Goal: Information Seeking & Learning: Understand process/instructions

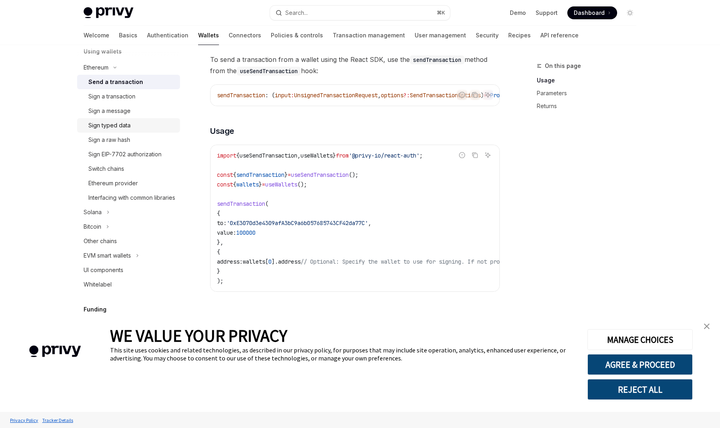
scroll to position [205, 0]
click at [131, 260] on div "EVM smart wallets" at bounding box center [107, 255] width 47 height 10
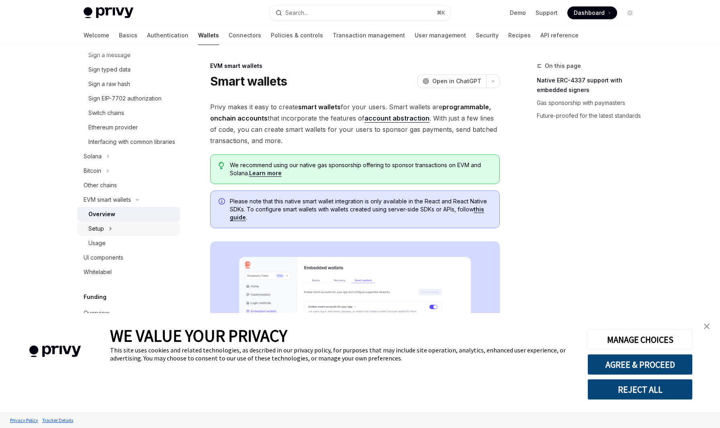
click at [104, 236] on button "Setup" at bounding box center [128, 228] width 103 height 14
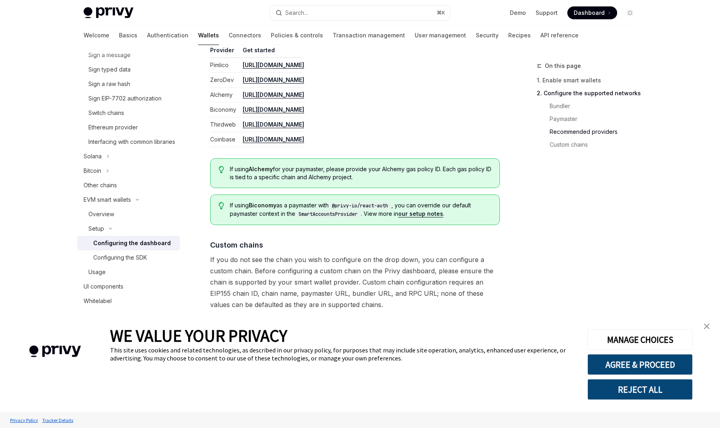
scroll to position [1017, 0]
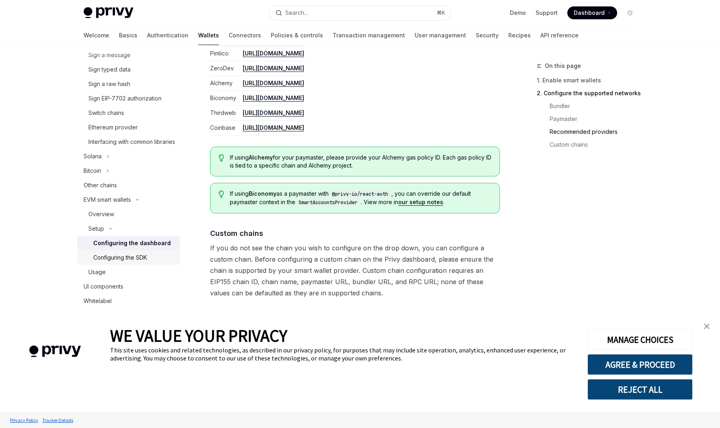
click at [135, 262] on div "Configuring the SDK" at bounding box center [120, 258] width 54 height 10
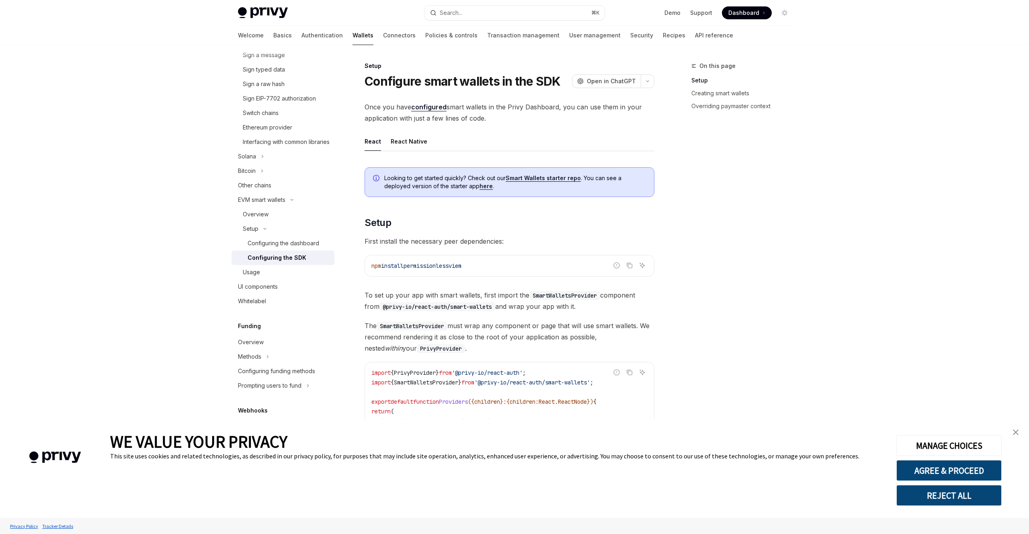
click at [150, 22] on div at bounding box center [514, 22] width 1029 height 45
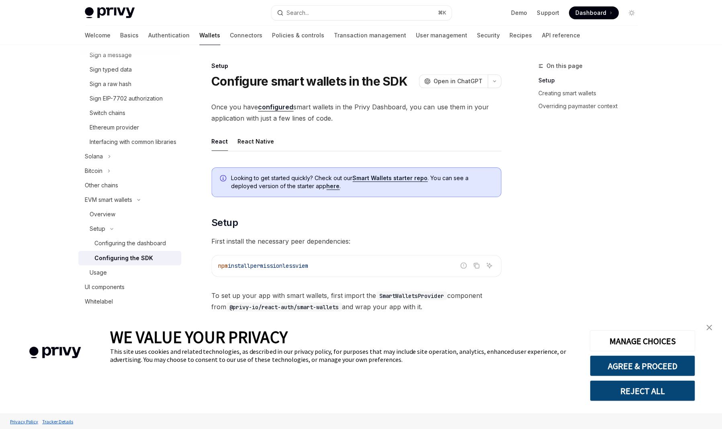
type textarea "*"
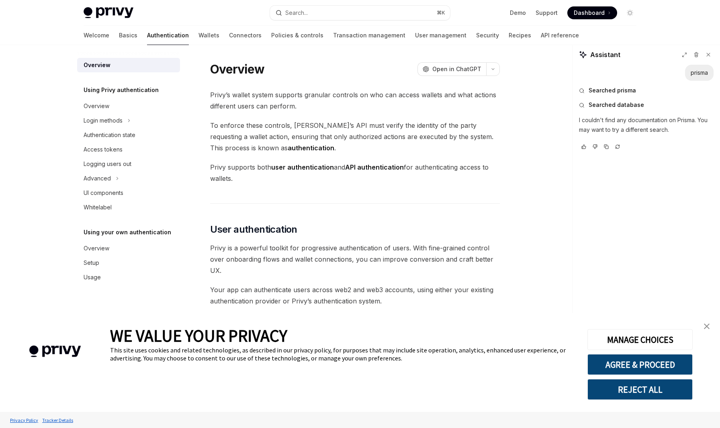
scroll to position [303, 0]
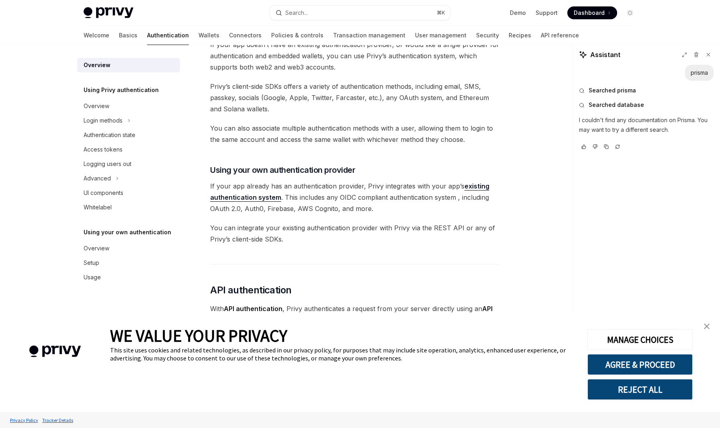
click at [583, 15] on span "Dashboard" at bounding box center [589, 13] width 31 height 8
